Goal: Information Seeking & Learning: Learn about a topic

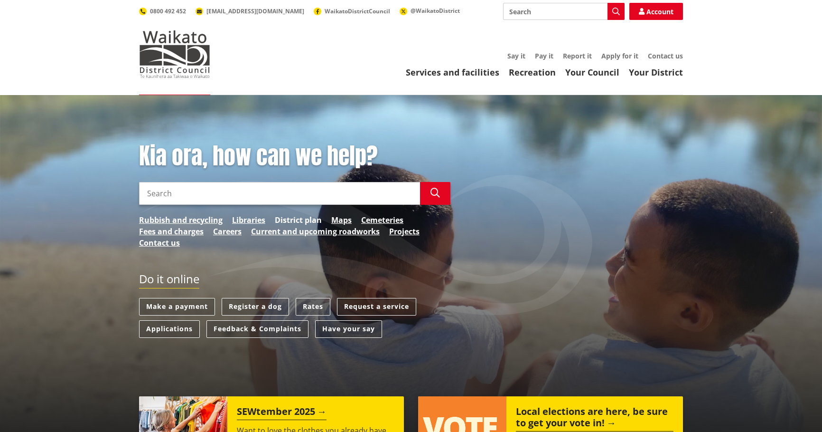
drag, startPoint x: 0, startPoint y: 0, endPoint x: 295, endPoint y: 221, distance: 368.7
click at [295, 221] on link "District plan" at bounding box center [298, 219] width 47 height 11
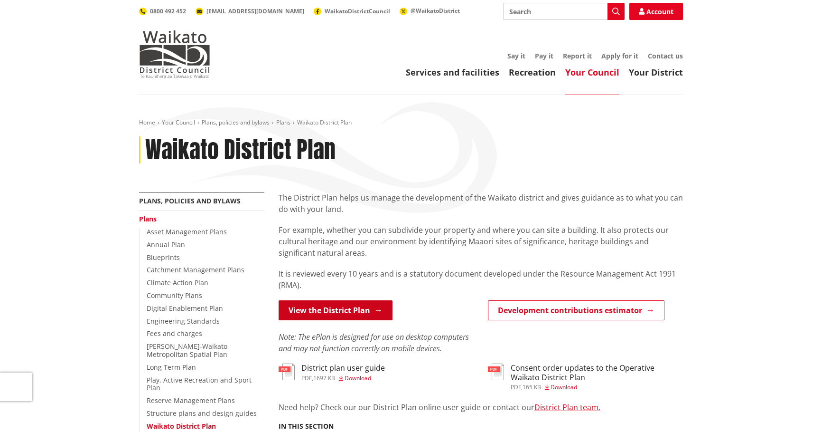
click at [311, 310] on link "View the District Plan" at bounding box center [336, 310] width 114 height 20
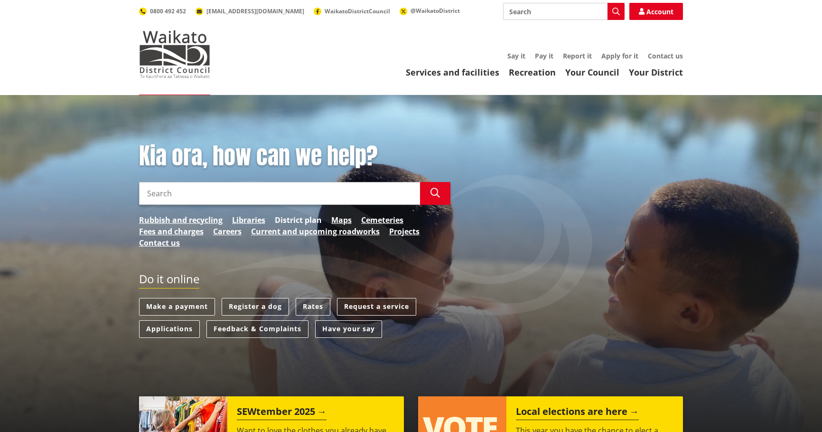
click at [294, 218] on link "District plan" at bounding box center [298, 219] width 47 height 11
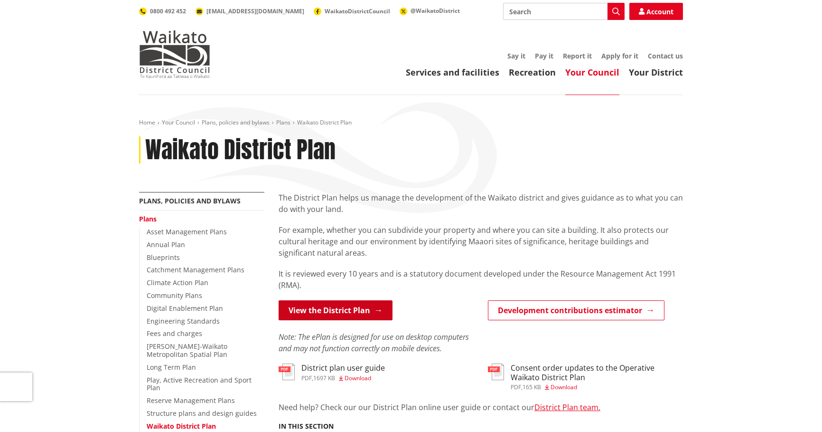
click at [326, 308] on link "View the District Plan" at bounding box center [336, 310] width 114 height 20
